Goal: Information Seeking & Learning: Learn about a topic

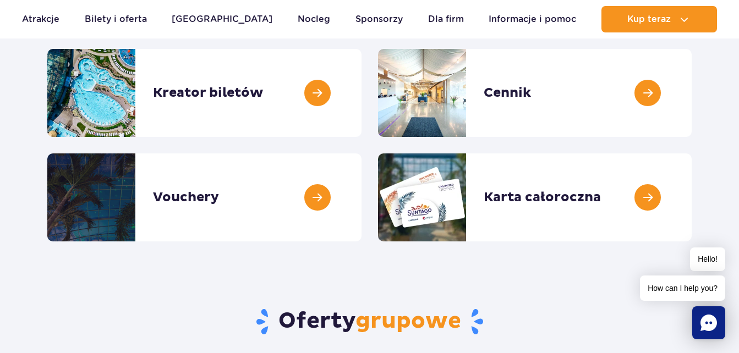
scroll to position [184, 0]
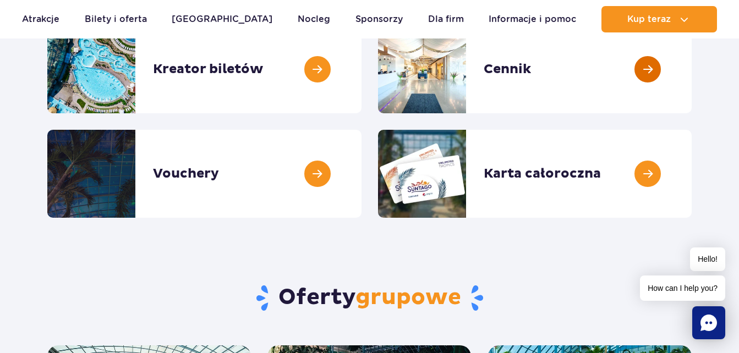
click at [692, 72] on link at bounding box center [692, 69] width 0 height 88
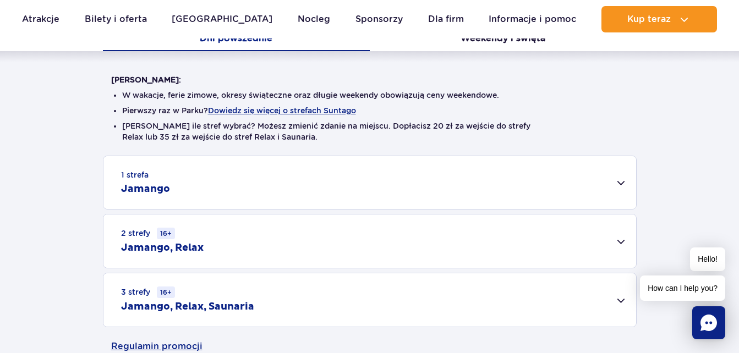
scroll to position [277, 0]
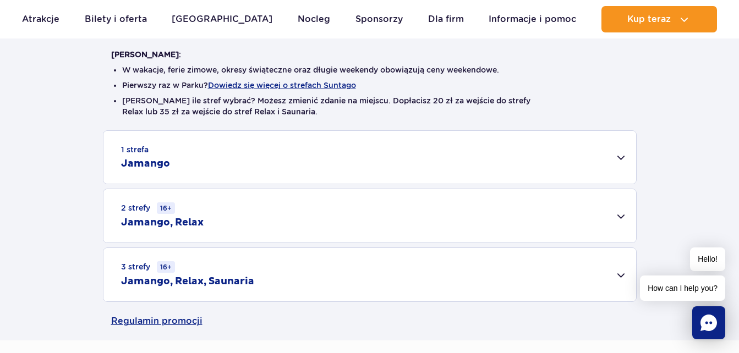
click at [621, 160] on div "1 strefa Jamango" at bounding box center [369, 157] width 533 height 53
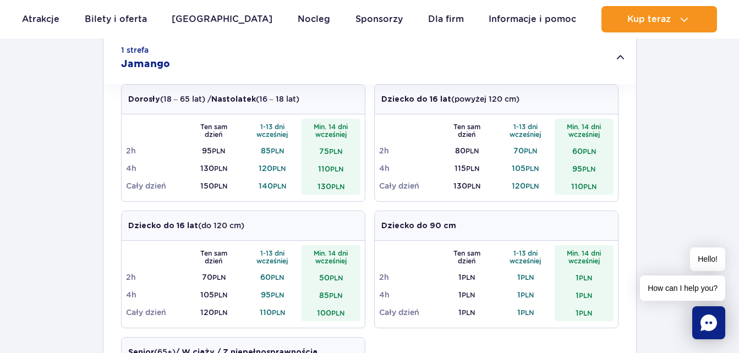
scroll to position [372, 0]
